Goal: Navigation & Orientation: Find specific page/section

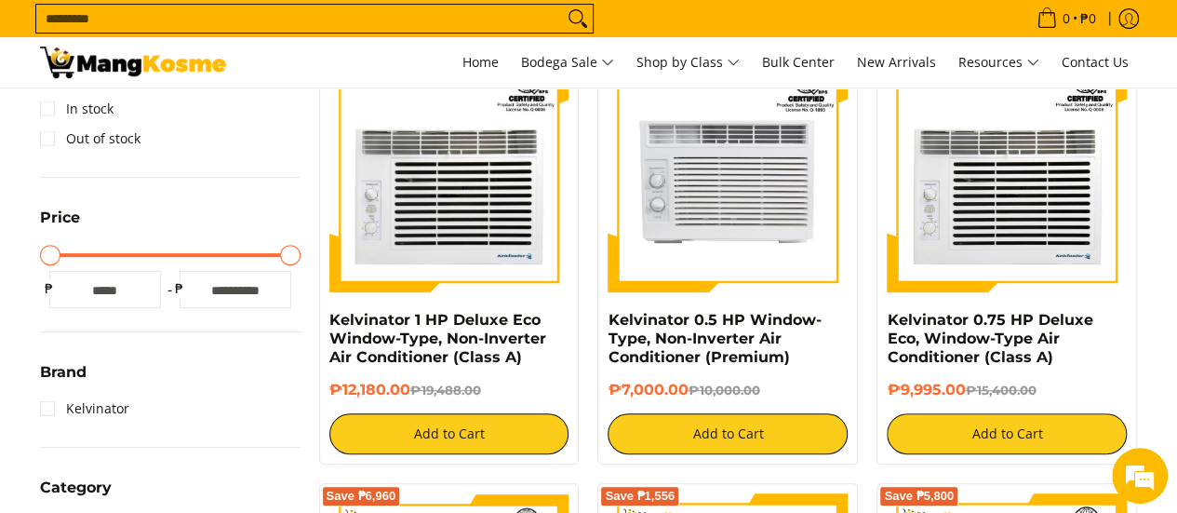
scroll to position [273, 0]
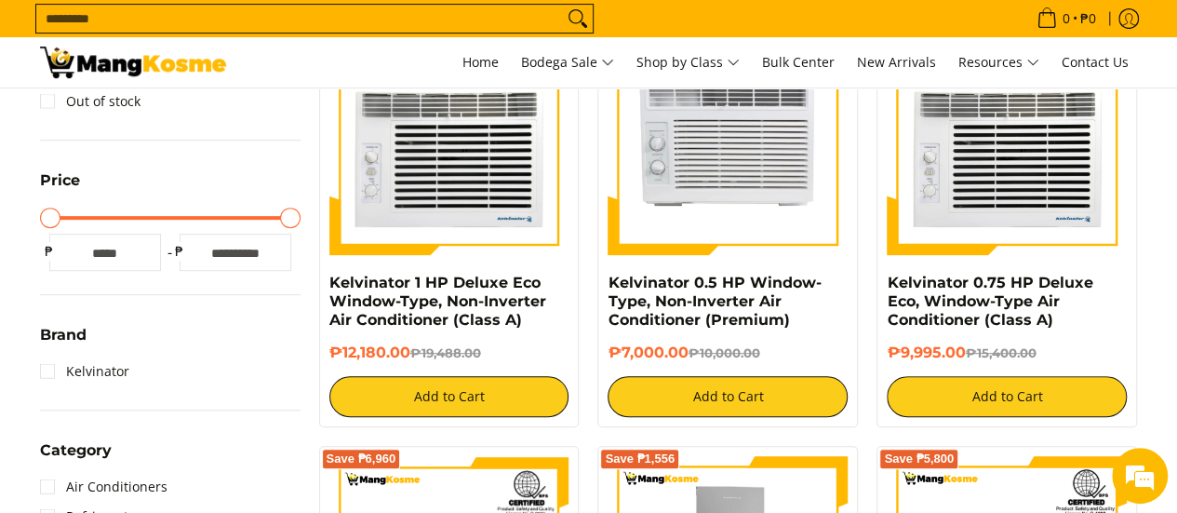
click at [45, 386] on div "Brand Kelvinator" at bounding box center [170, 366] width 261 height 87
click at [43, 377] on link "Kelvinator" at bounding box center [84, 371] width 89 height 30
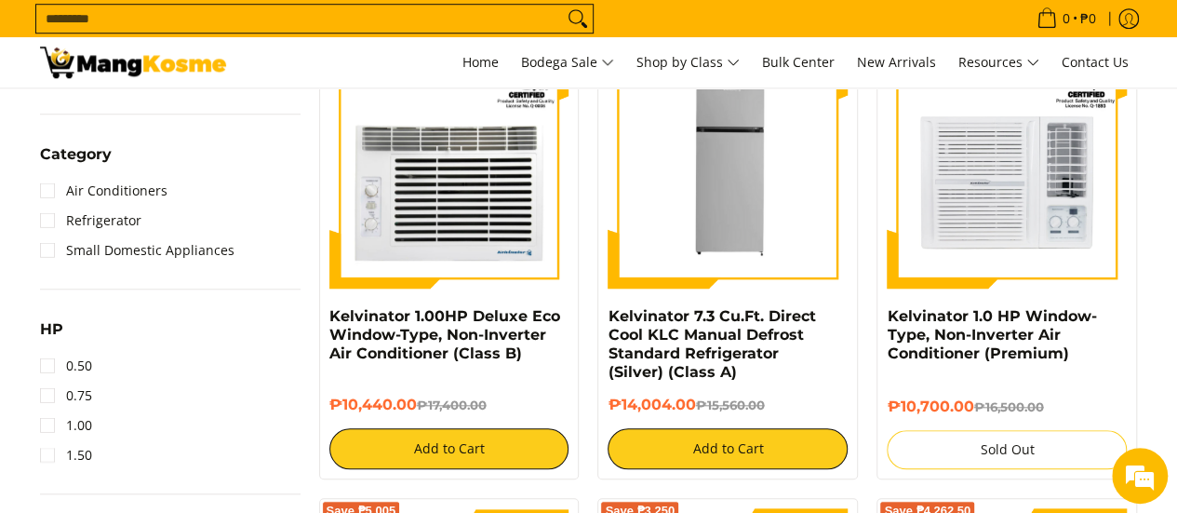
scroll to position [681, 0]
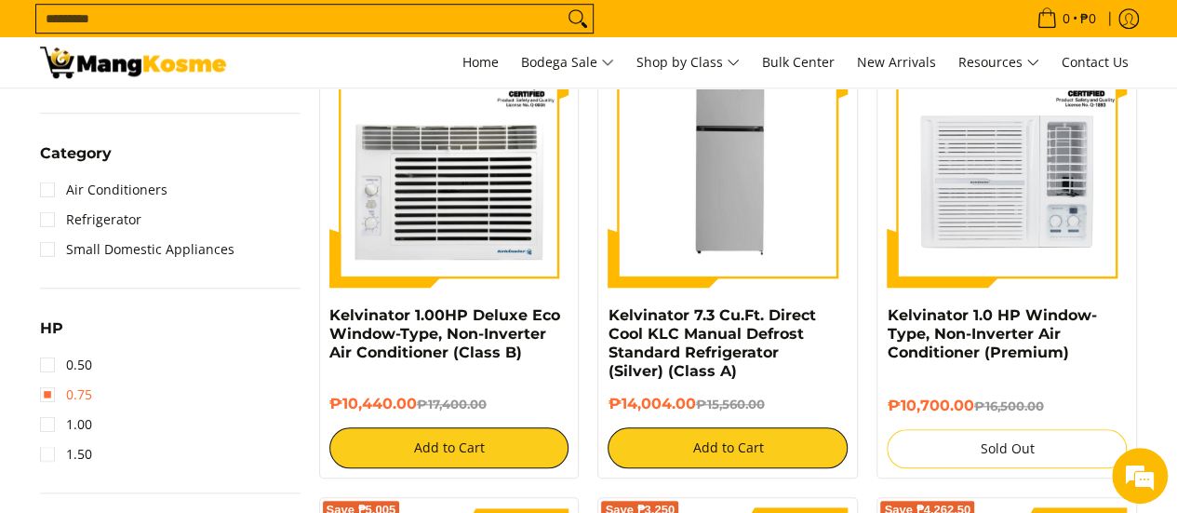
click at [52, 396] on link "0.75" at bounding box center [66, 395] width 52 height 30
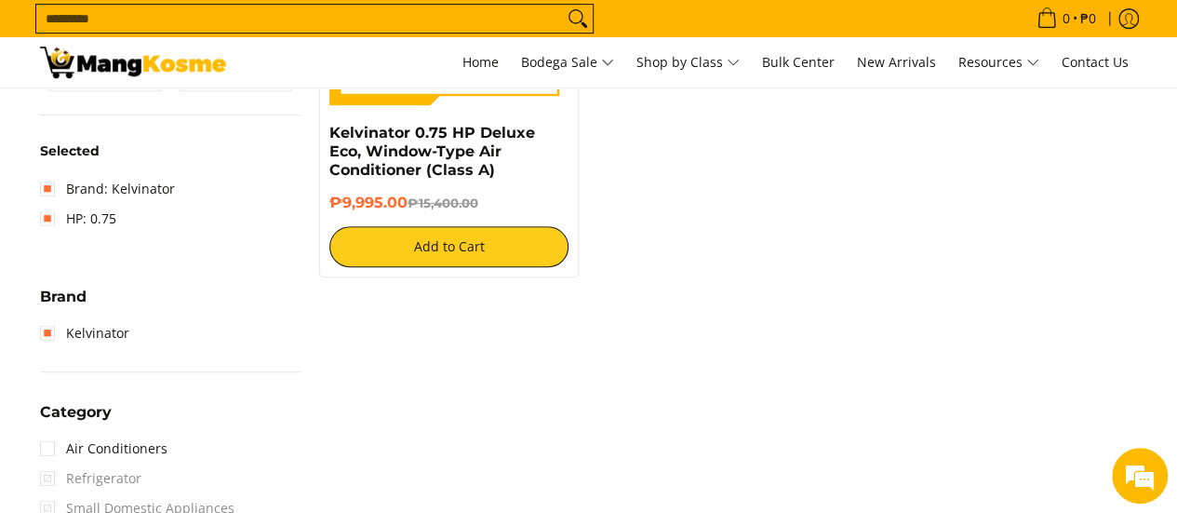
scroll to position [423, 0]
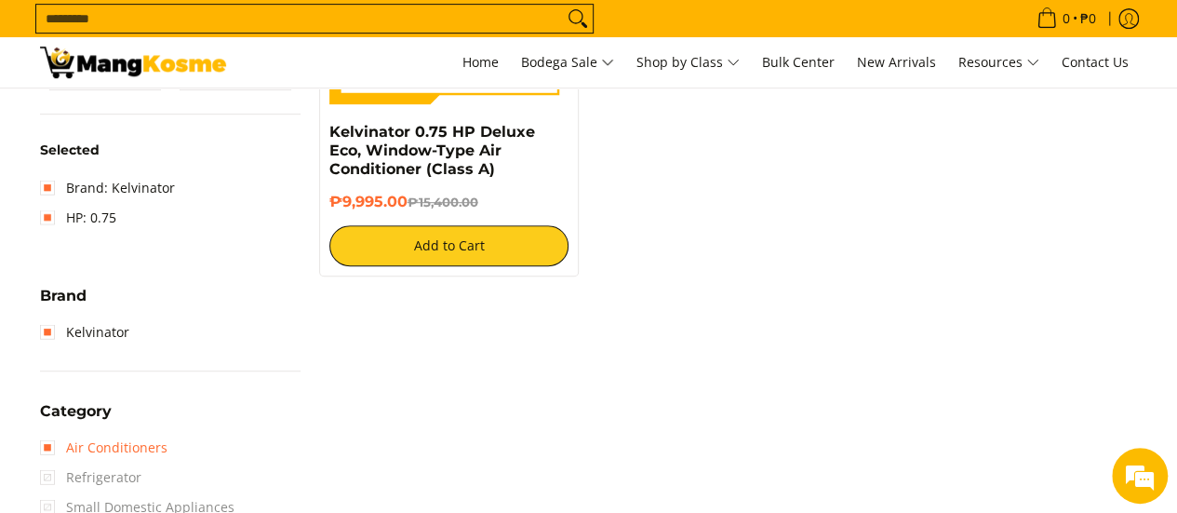
click at [57, 435] on link "Air Conditioners" at bounding box center [103, 448] width 127 height 30
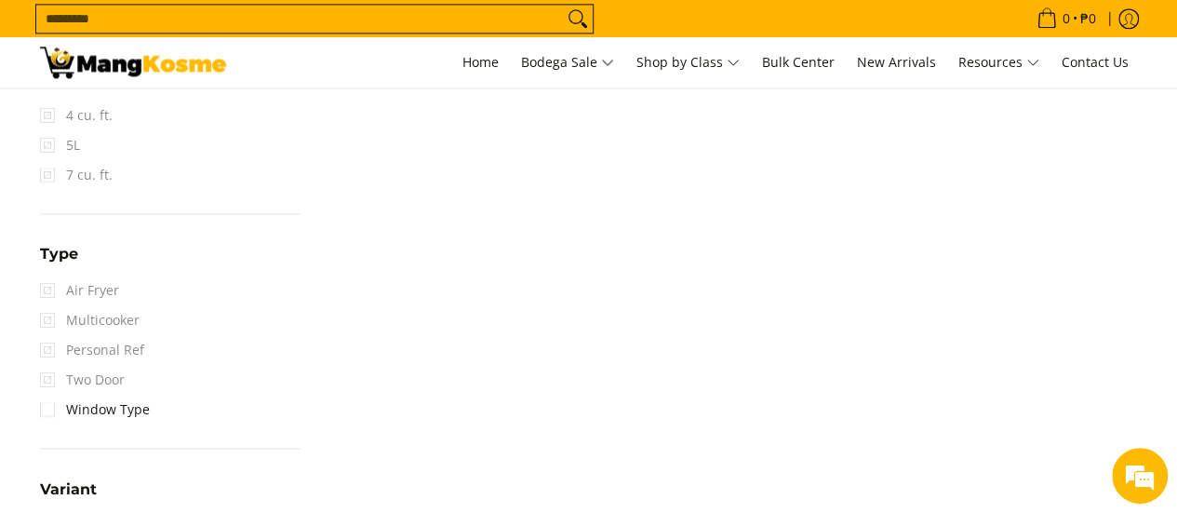
scroll to position [1303, 0]
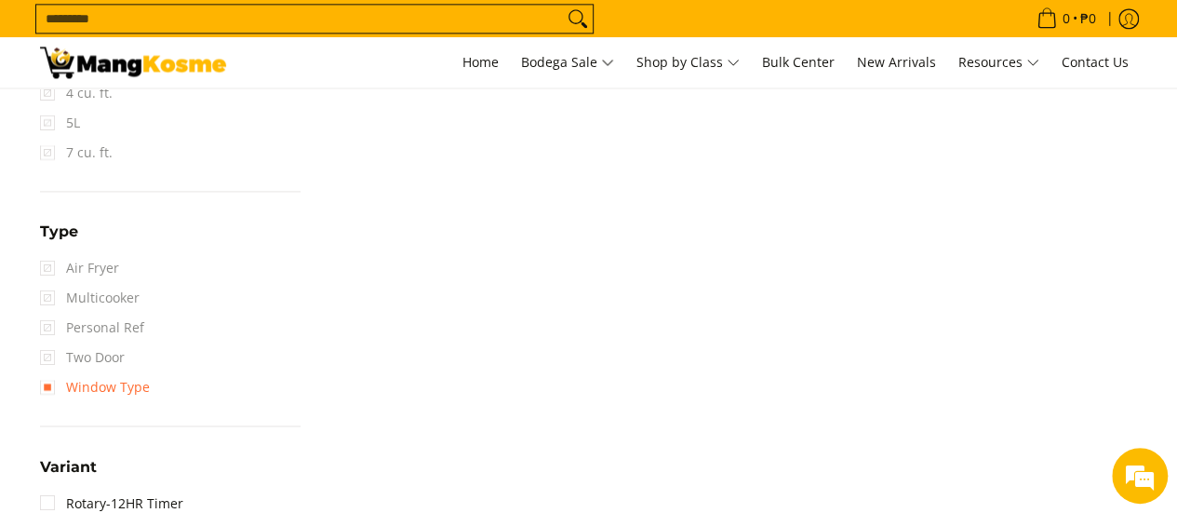
click at [57, 376] on link "Window Type" at bounding box center [95, 387] width 110 height 30
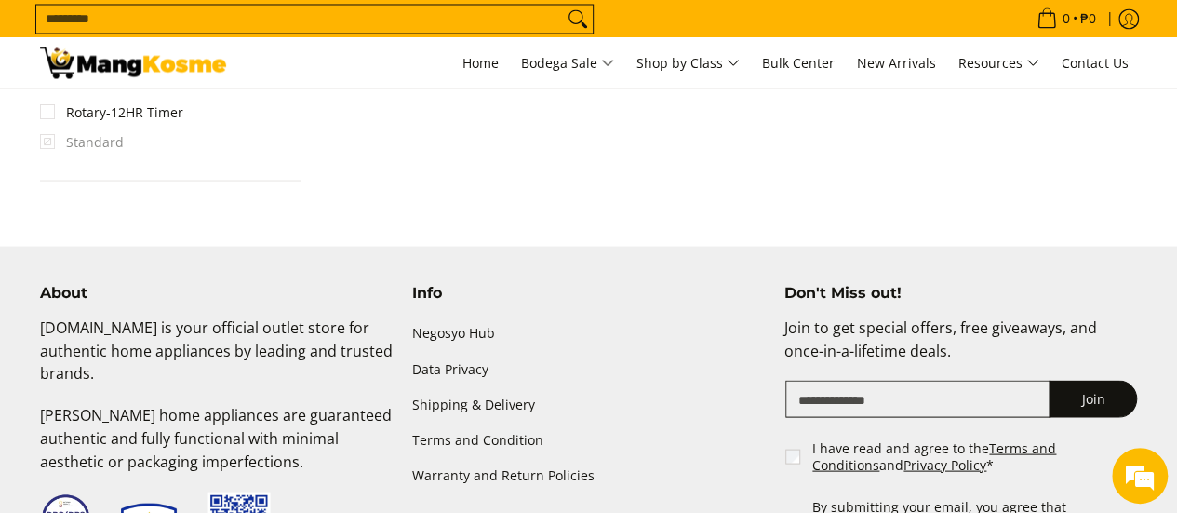
scroll to position [1739, 0]
